Goal: Task Accomplishment & Management: Manage account settings

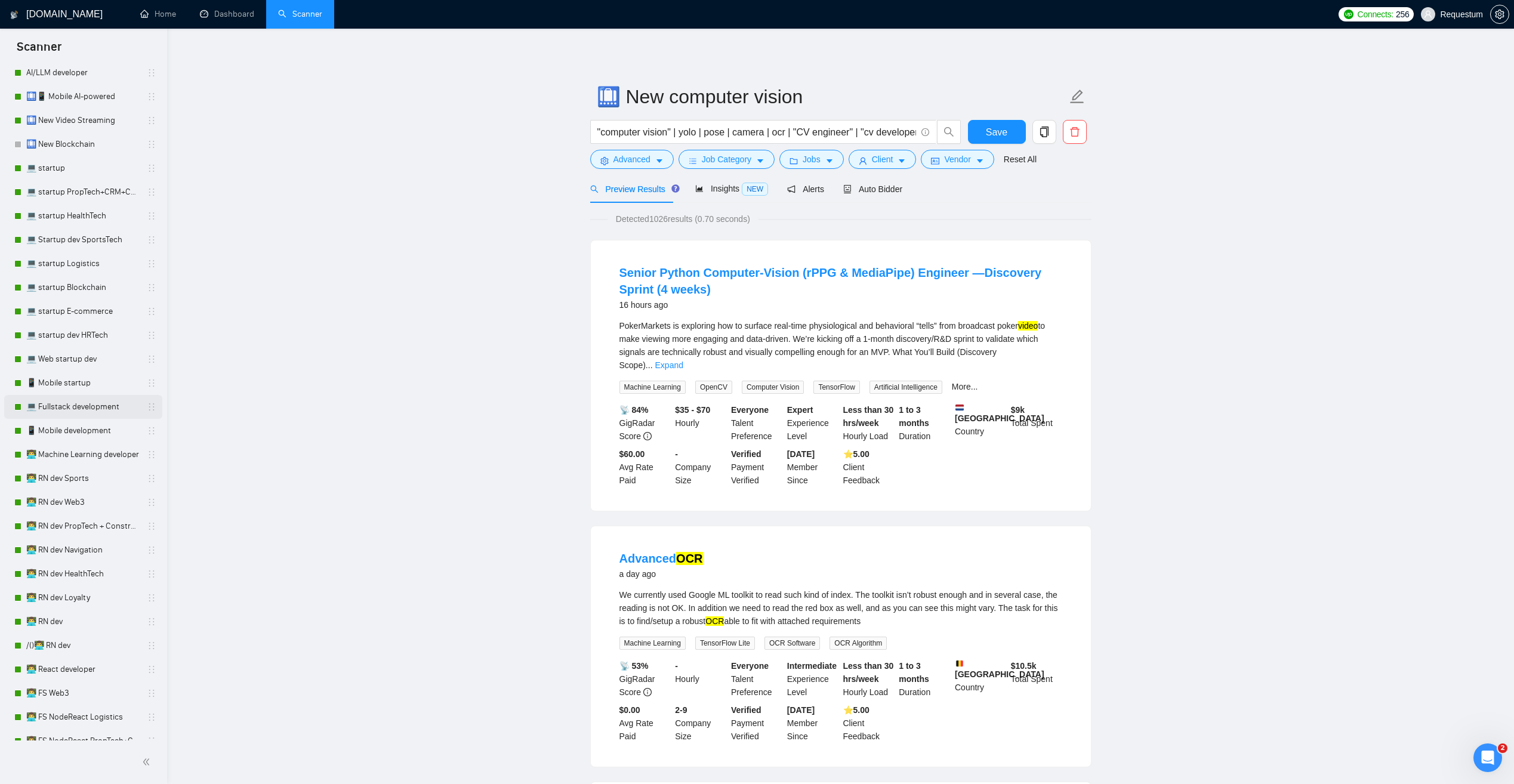
scroll to position [239, 0]
click at [113, 427] on link "📱 Mobile development" at bounding box center [83, 420] width 113 height 24
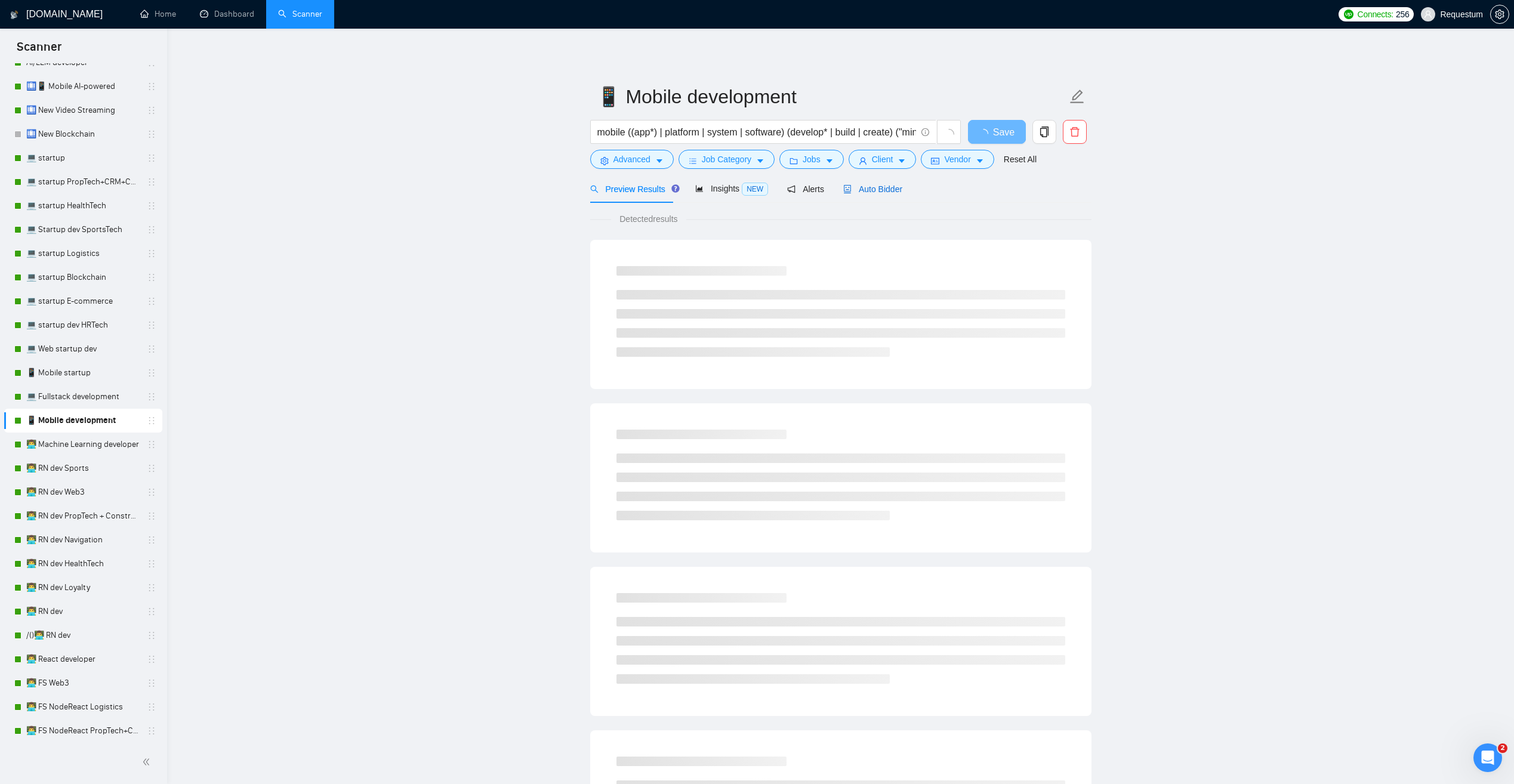
click at [871, 192] on span "Auto Bidder" at bounding box center [873, 189] width 59 height 9
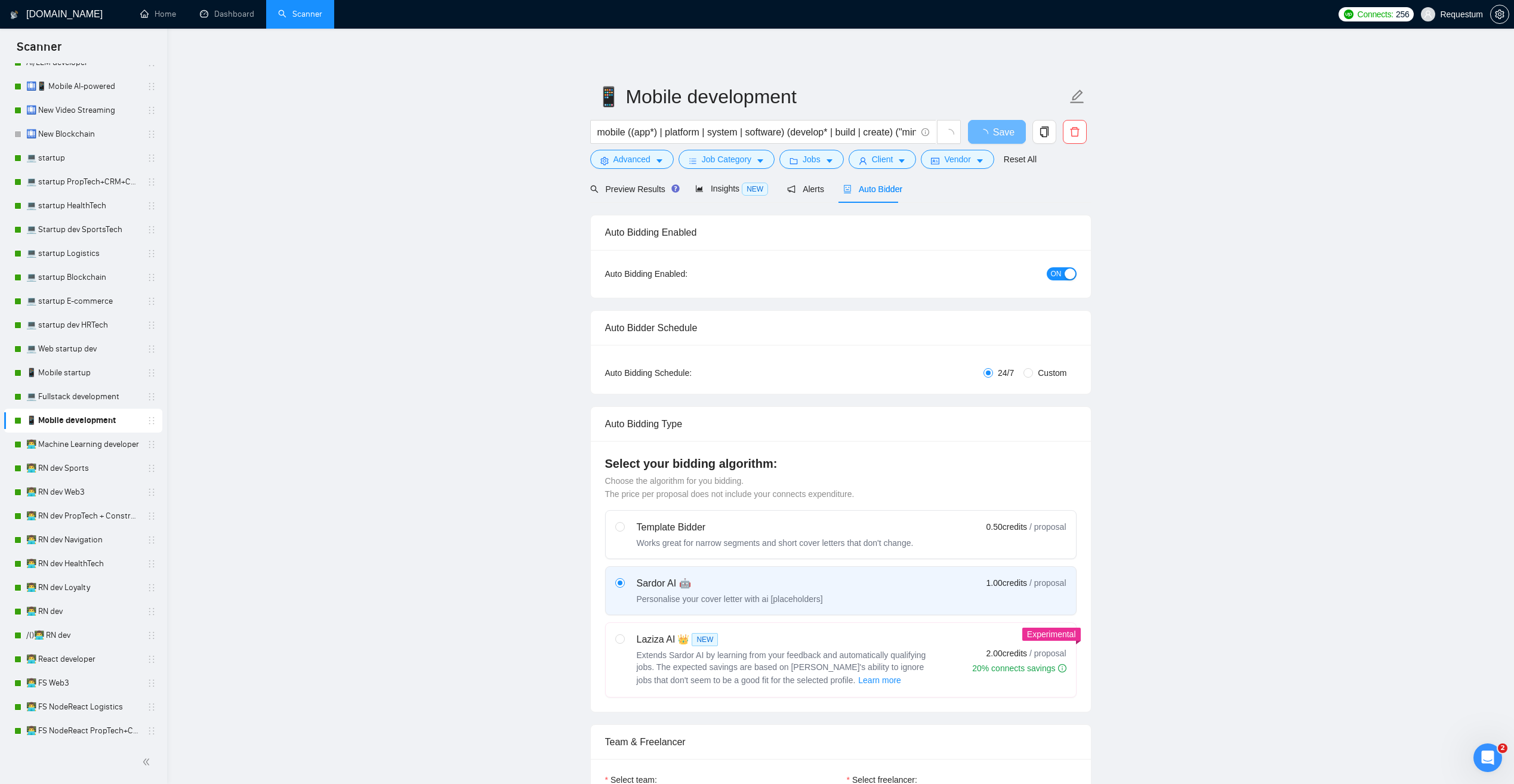
checkbox input "true"
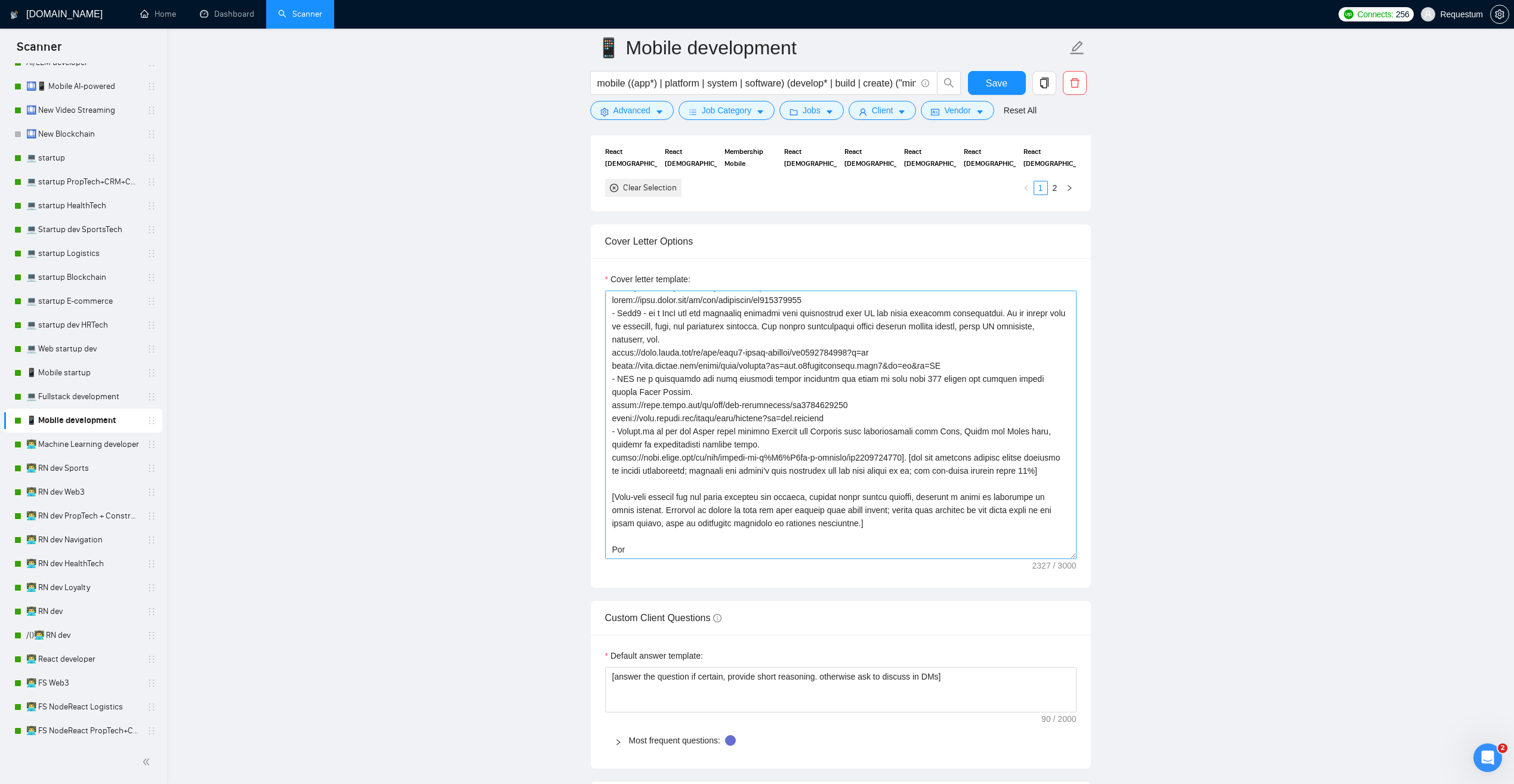
scroll to position [184, 0]
